Goal: Navigation & Orientation: Find specific page/section

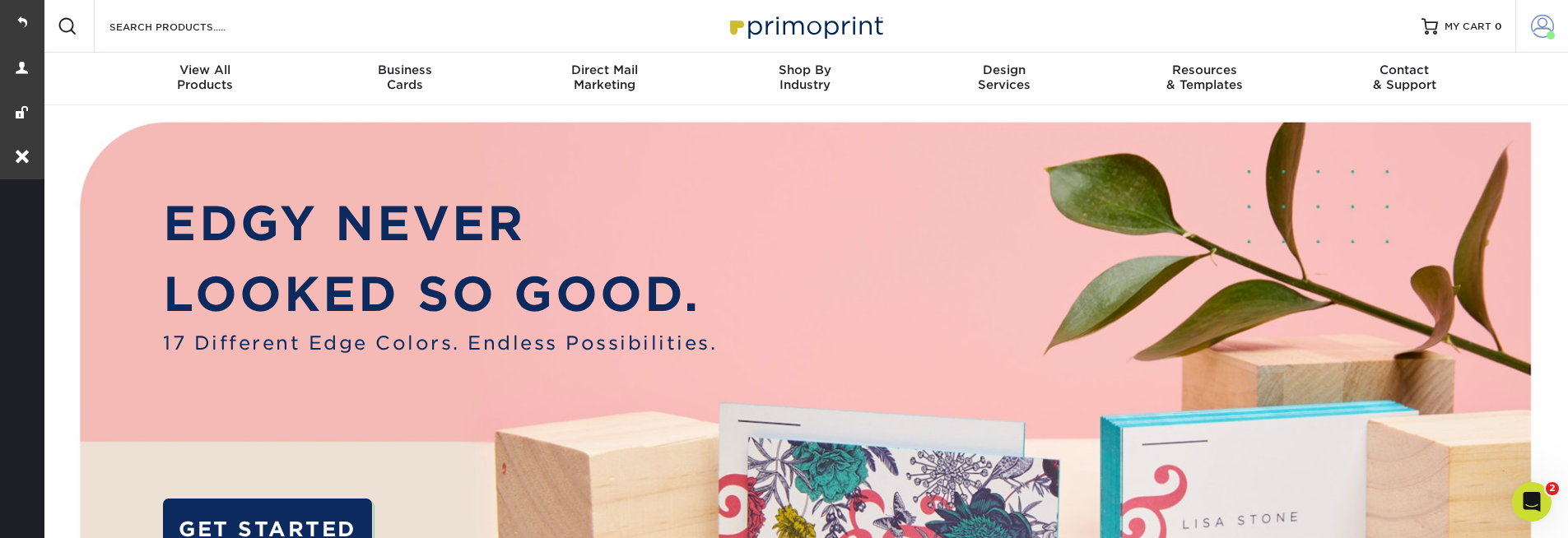
click at [1535, 28] on span at bounding box center [1541, 26] width 23 height 23
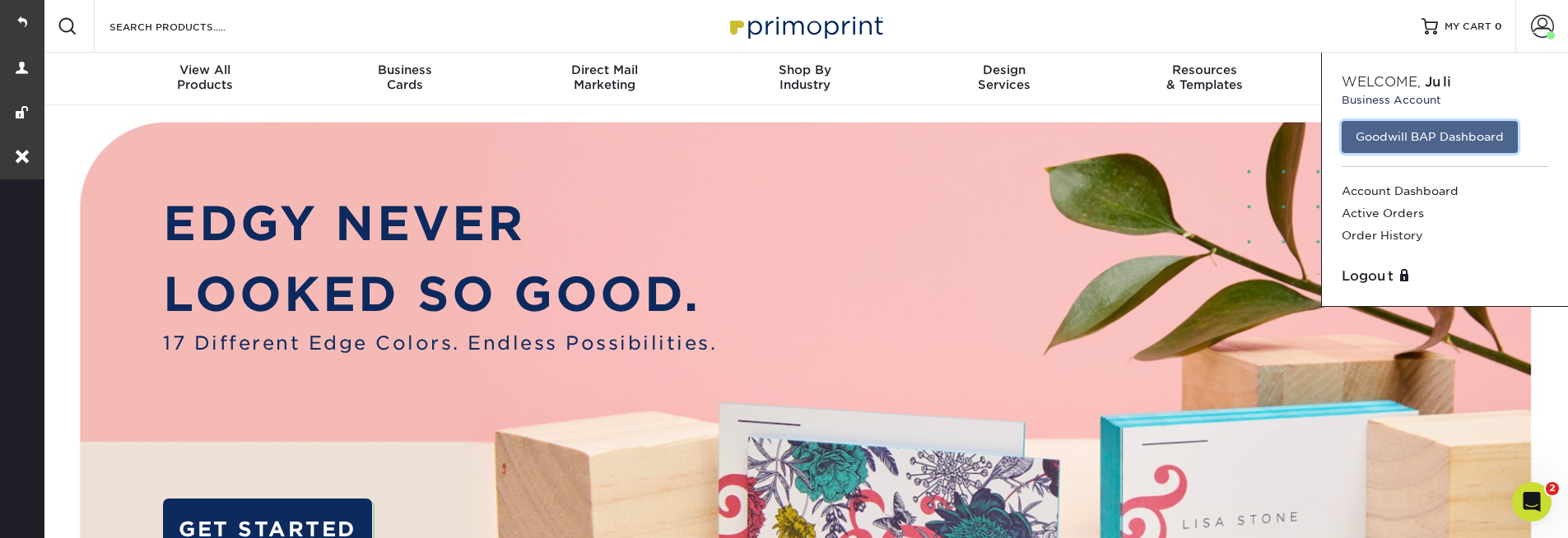
click at [1409, 144] on link "Goodwill BAP Dashboard" at bounding box center [1430, 136] width 176 height 31
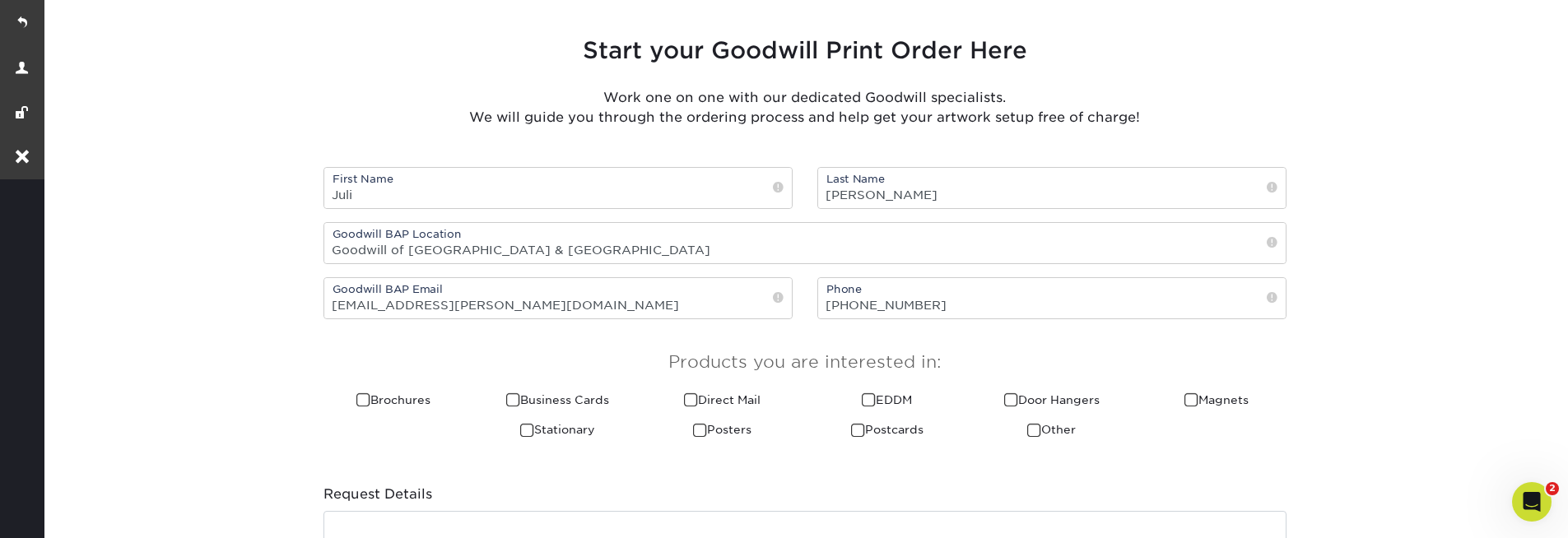
scroll to position [691, 0]
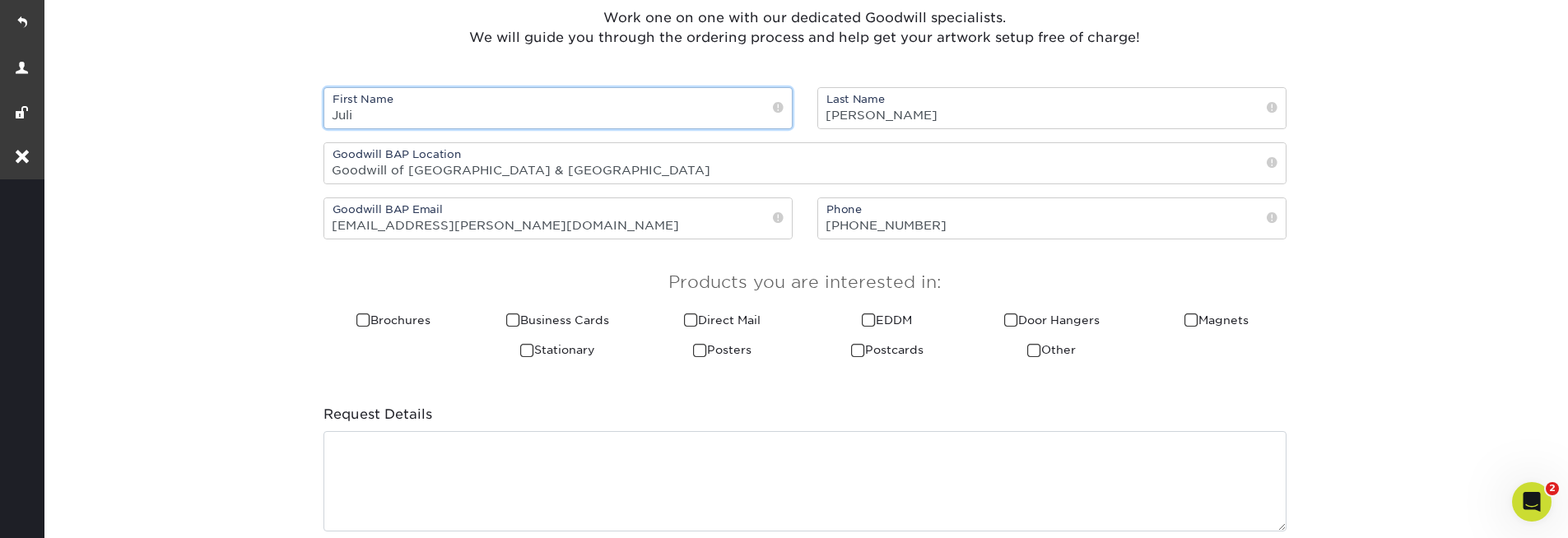
drag, startPoint x: 518, startPoint y: 101, endPoint x: 588, endPoint y: 63, distance: 79.6
click at [588, 63] on div "Start your Goodwill Print Order Here Work one on one with our dedicated Goodwil…" at bounding box center [805, 318] width 988 height 802
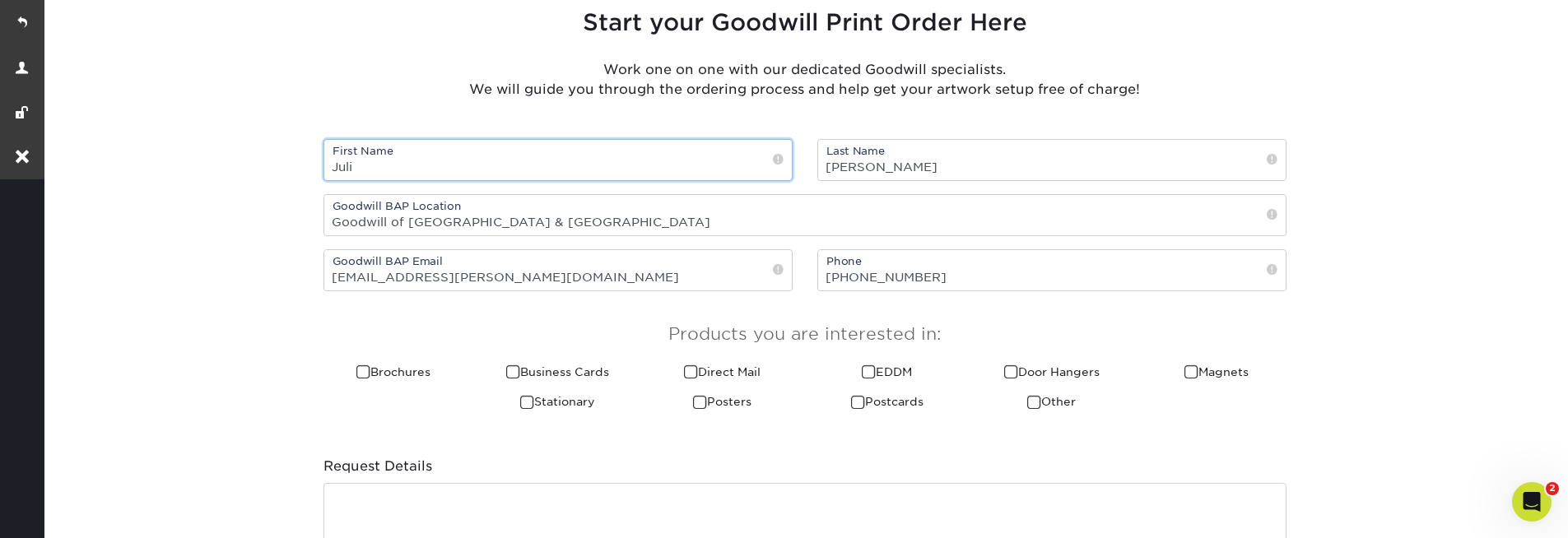
scroll to position [592, 0]
